Goal: Task Accomplishment & Management: Manage account settings

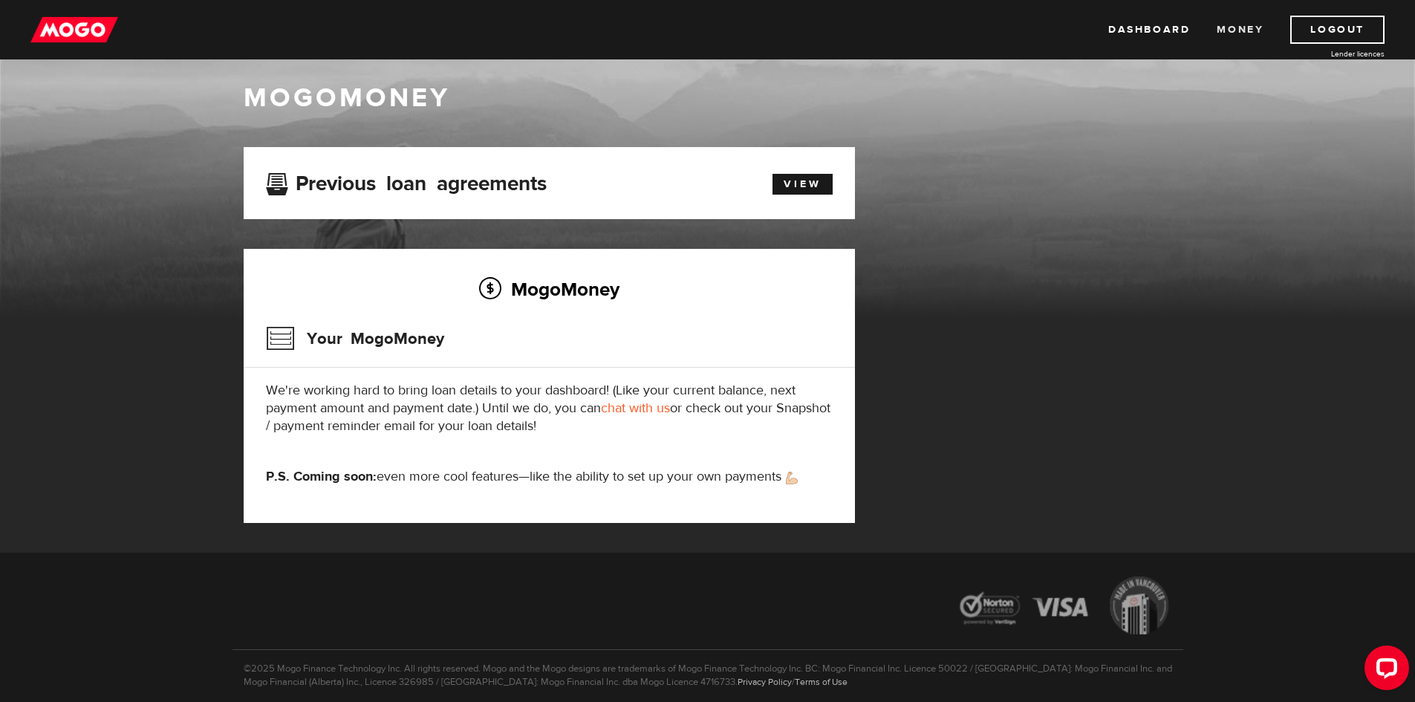
scroll to position [19, 0]
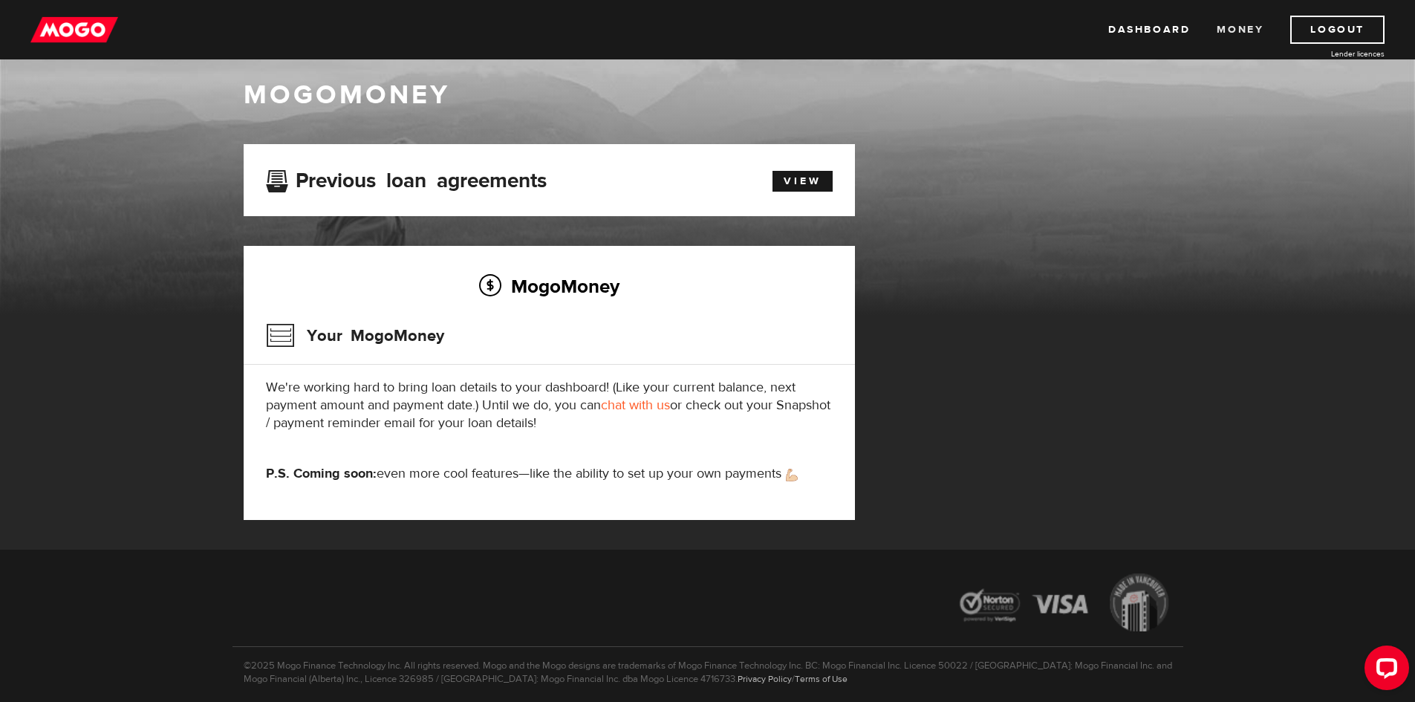
click at [1234, 30] on link "Money" at bounding box center [1240, 30] width 47 height 28
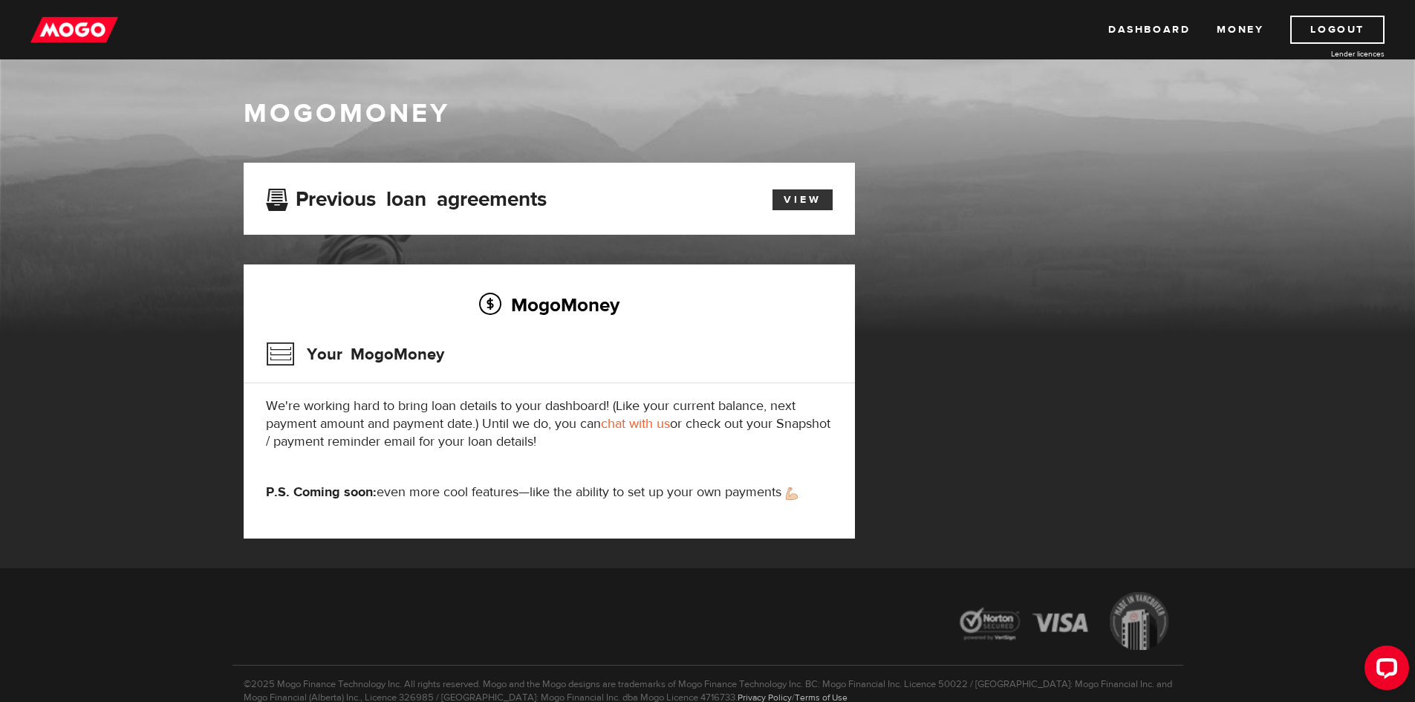
click at [794, 195] on link "View" at bounding box center [802, 199] width 60 height 21
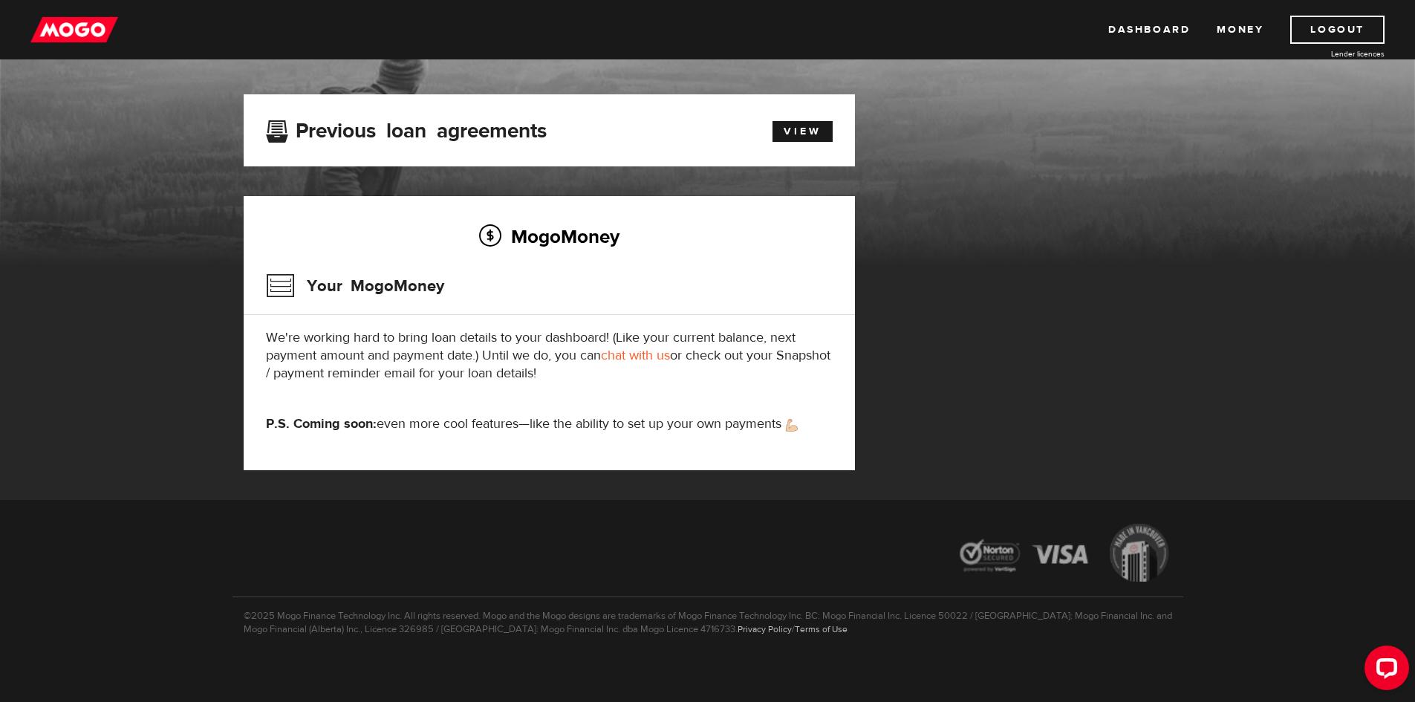
scroll to position [74, 0]
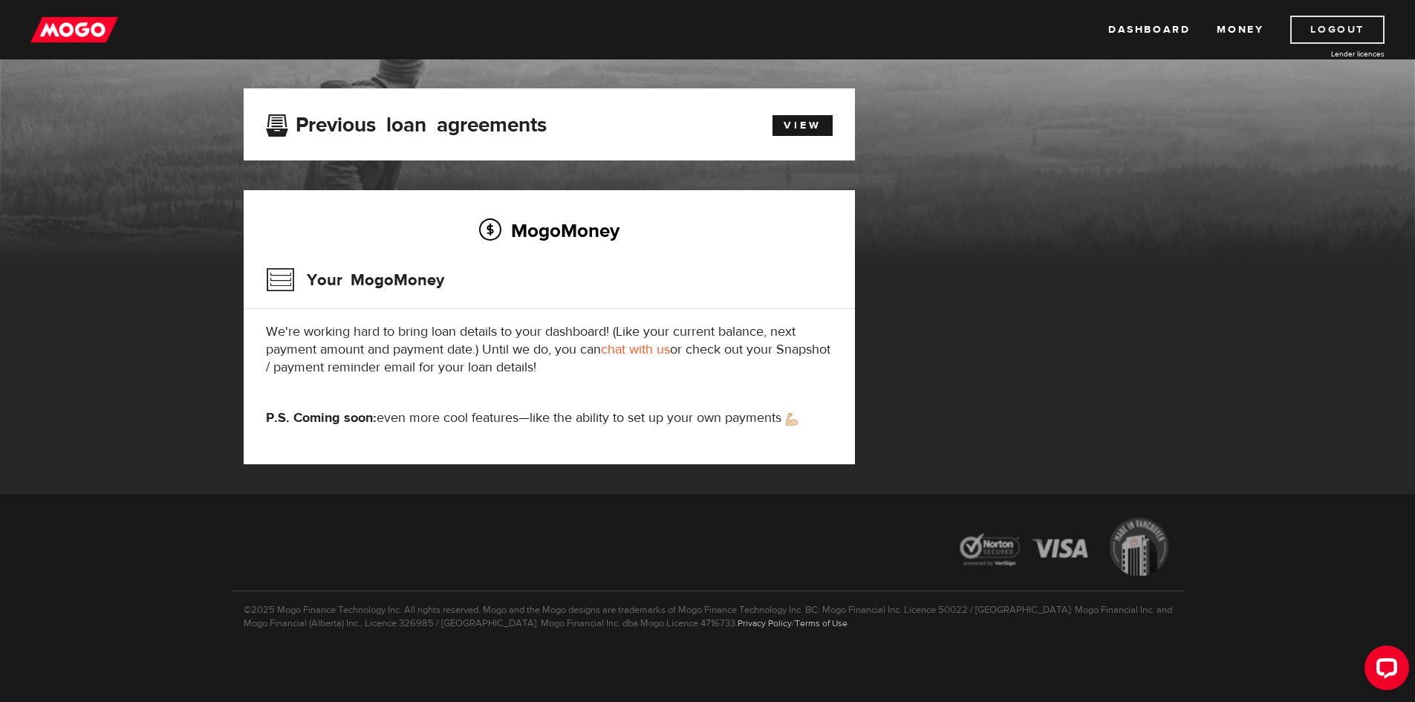
click at [1300, 26] on link "Logout" at bounding box center [1337, 30] width 94 height 28
